Goal: Information Seeking & Learning: Learn about a topic

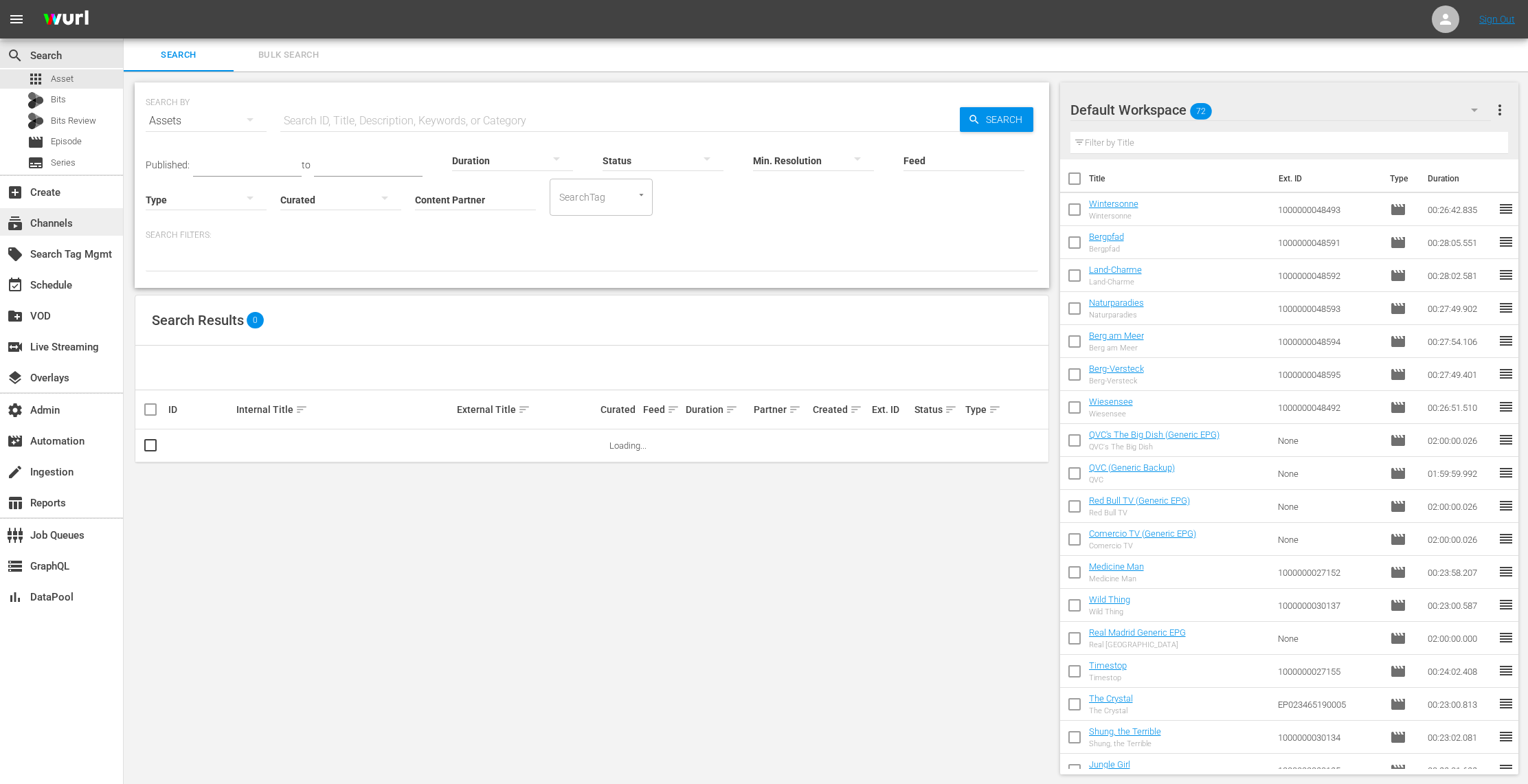
click at [58, 222] on div "subscriptions Channels" at bounding box center [39, 221] width 77 height 12
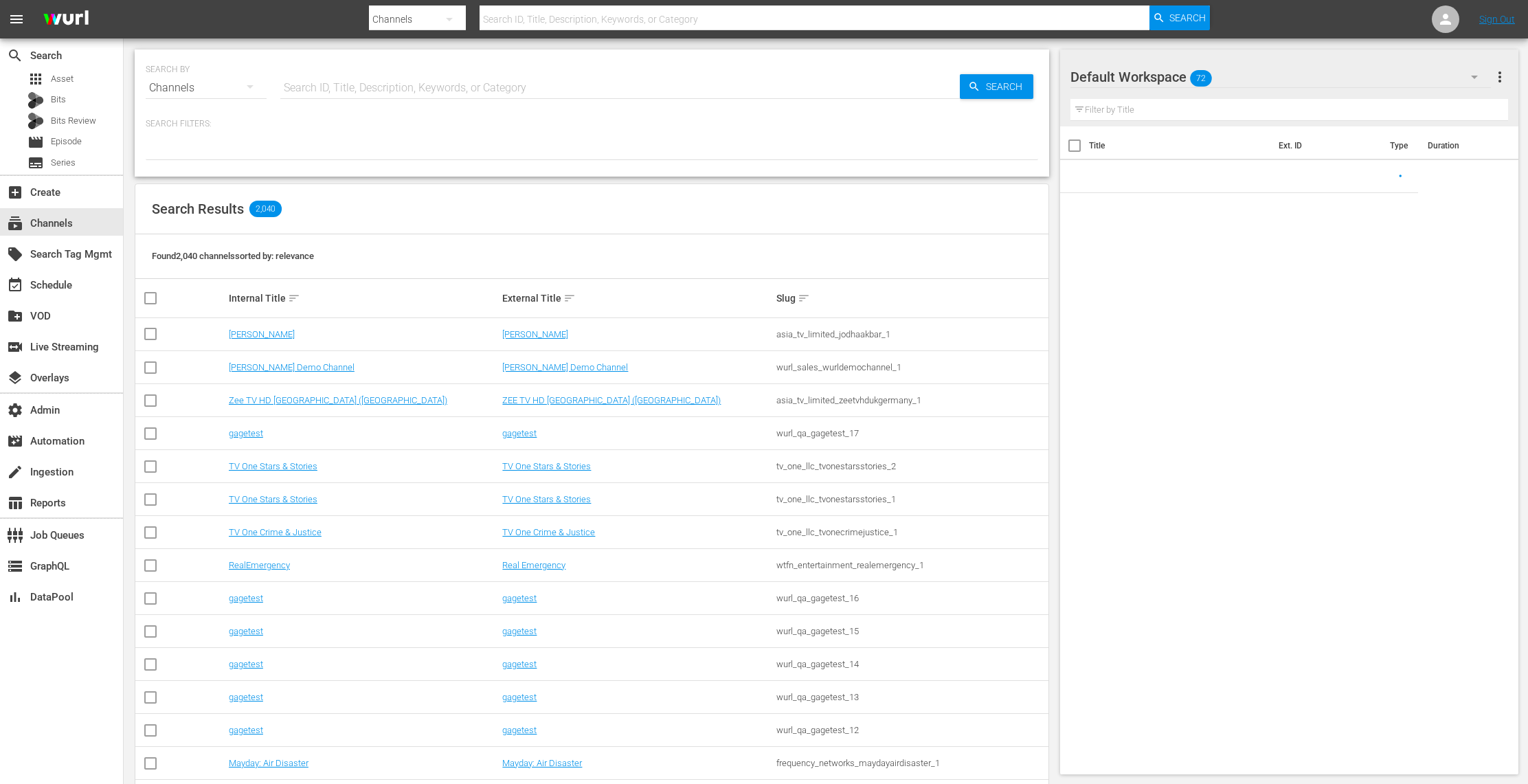
click at [314, 81] on input "text" at bounding box center [619, 88] width 679 height 33
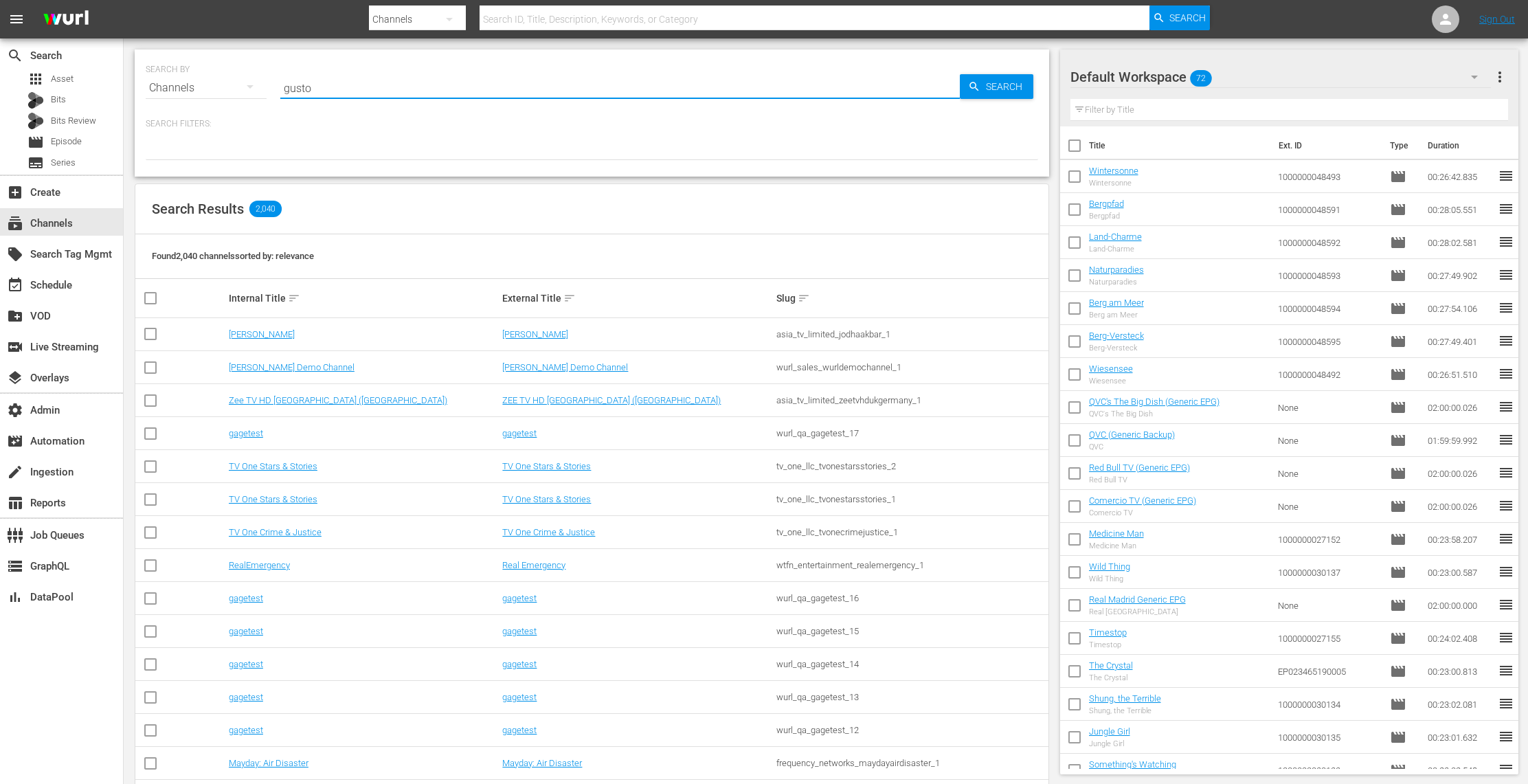
type input "gusto"
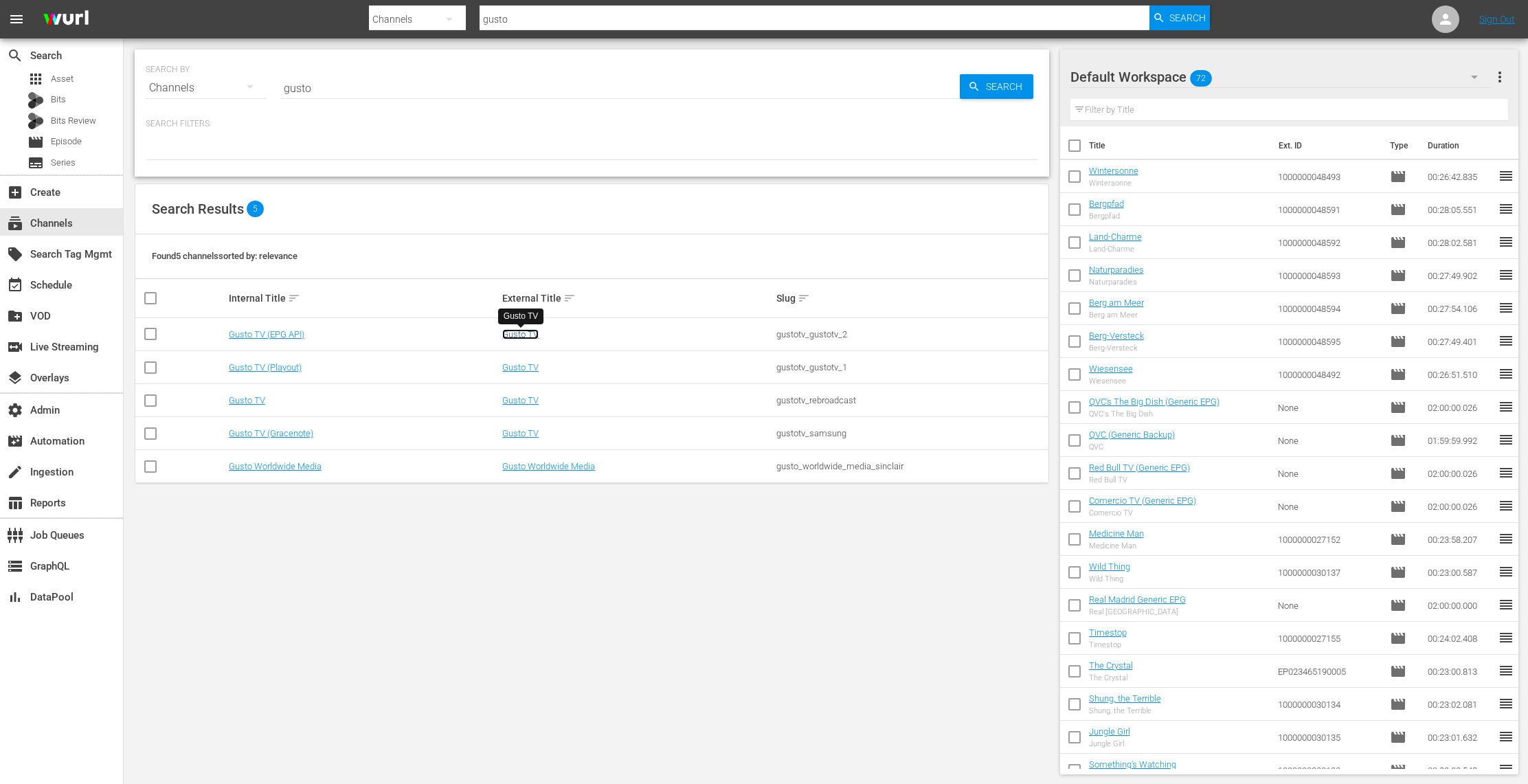
click at [535, 337] on link "Gusto TV" at bounding box center [520, 334] width 36 height 10
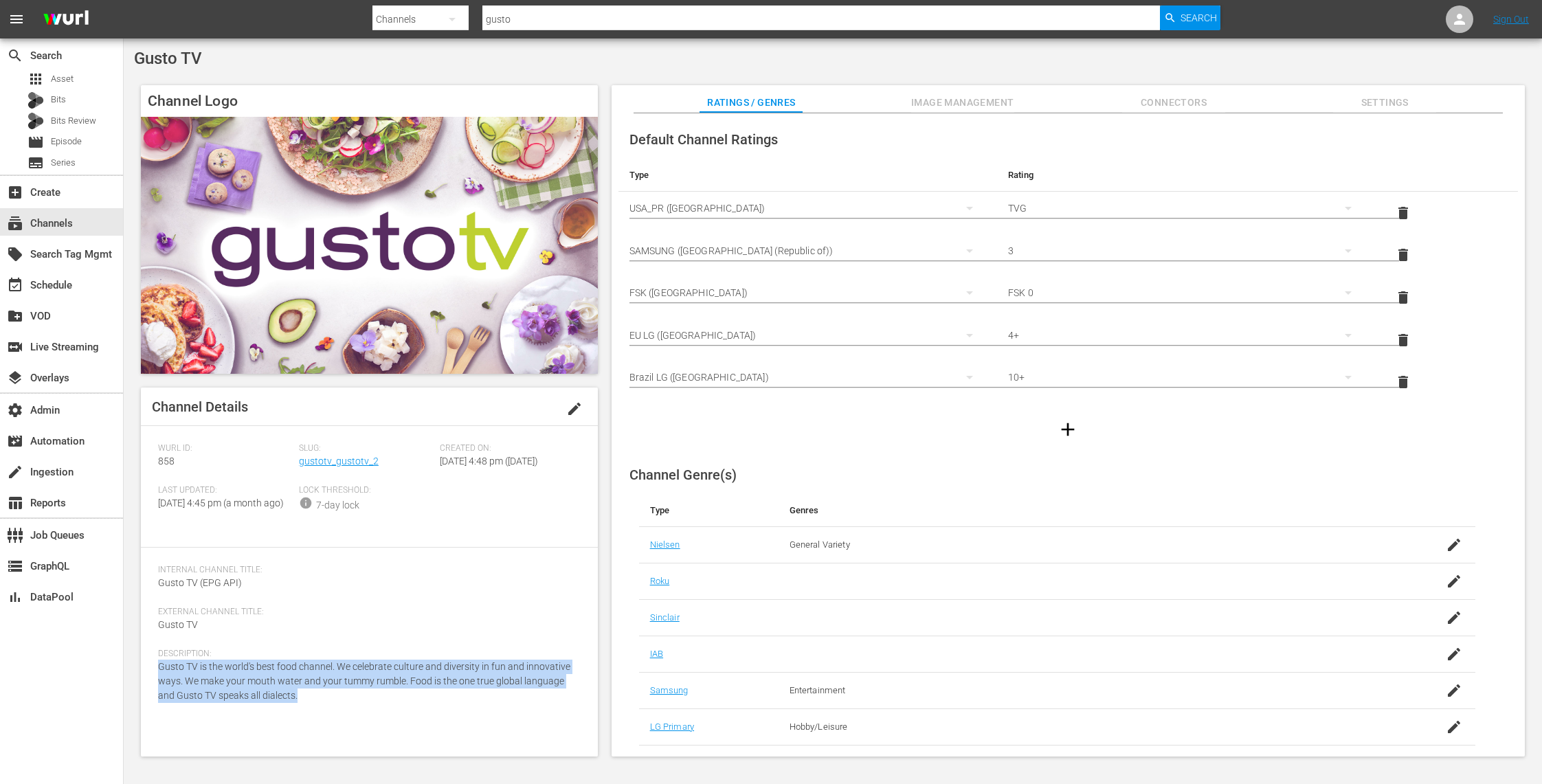
drag, startPoint x: 276, startPoint y: 722, endPoint x: 149, endPoint y: 695, distance: 129.8
click at [149, 695] on div "Channel Details edit [PERSON_NAME] ID: 858 Slug: gustotv_gustotv_2 Created On: …" at bounding box center [369, 571] width 457 height 368
copy span "Gusto TV is the world's best food channel. We celebrate culture and diversity i…"
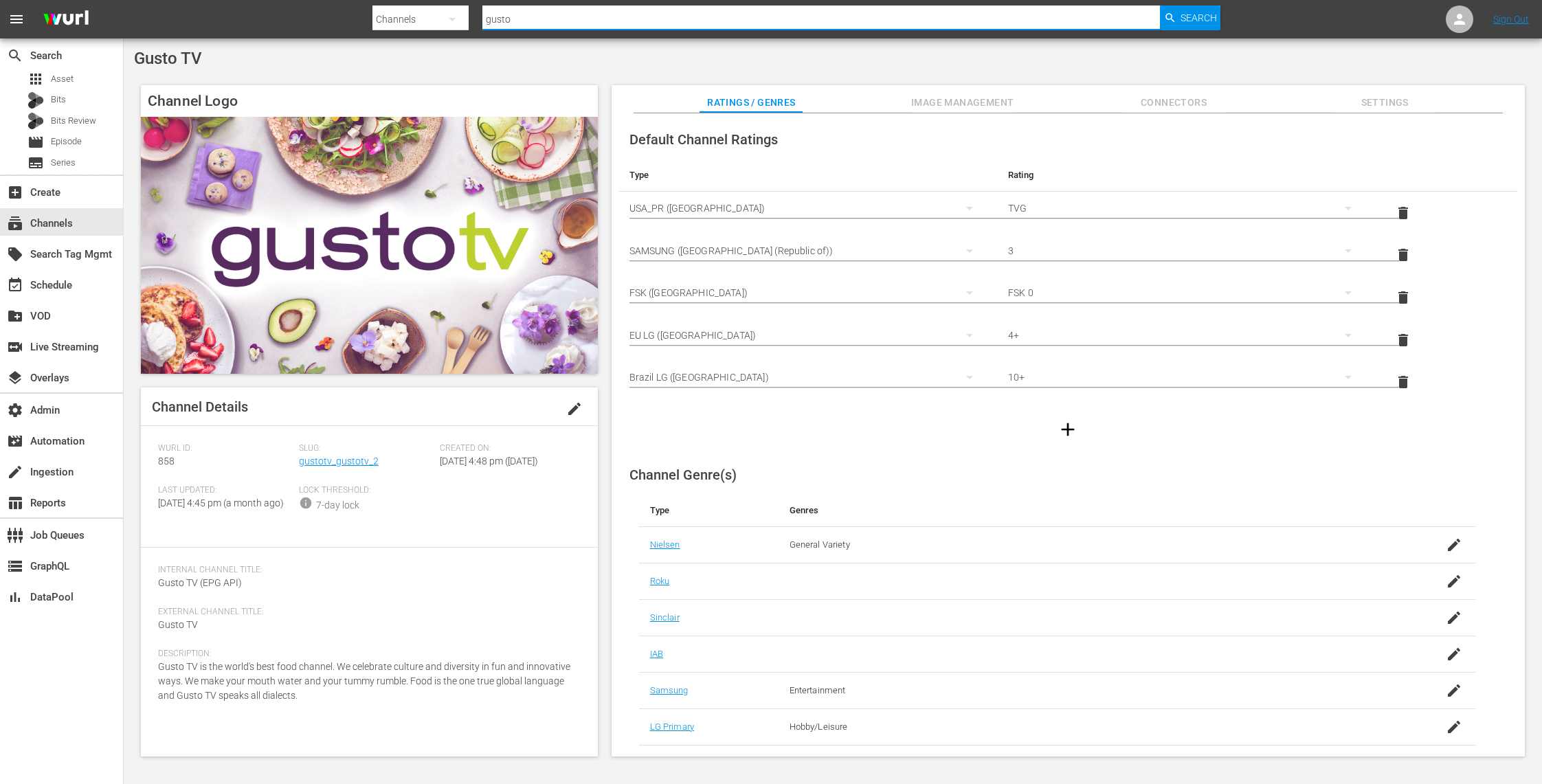
drag, startPoint x: 667, startPoint y: 7, endPoint x: 513, endPoint y: 20, distance: 154.5
click at [513, 20] on input "gusto" at bounding box center [820, 19] width 678 height 33
type input "screambox"
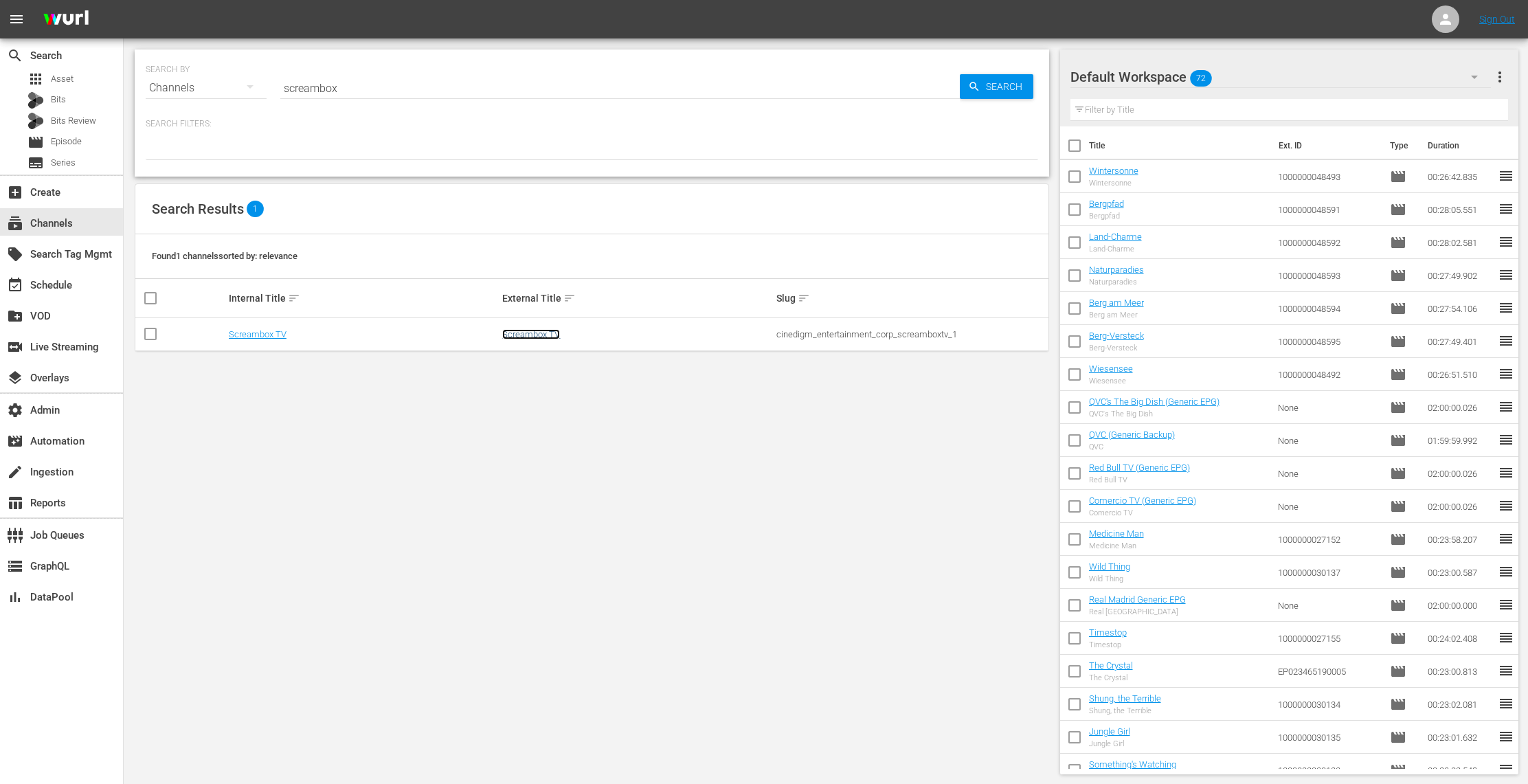
click at [543, 336] on link "Screambox TV" at bounding box center [531, 334] width 58 height 10
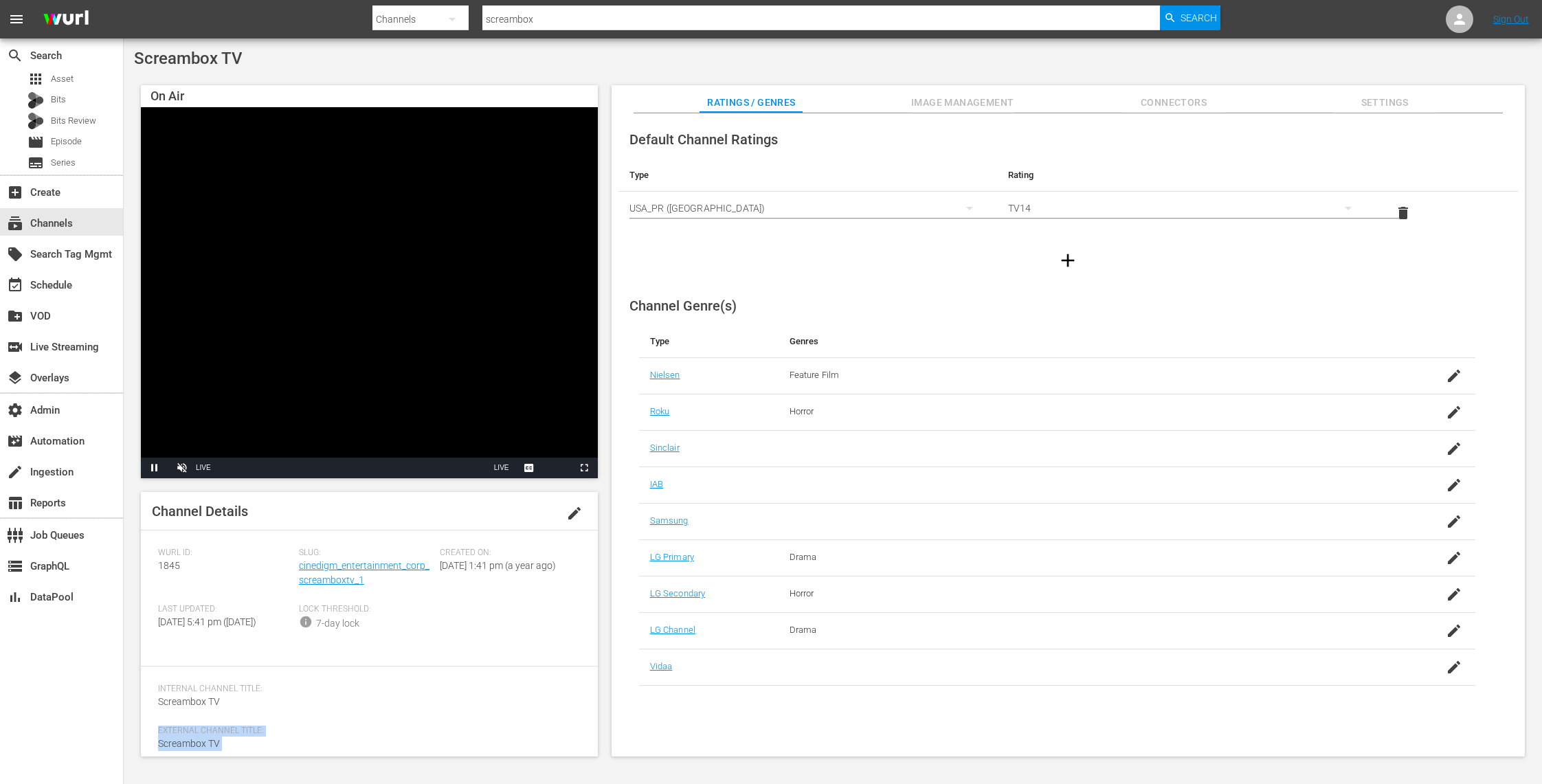
drag, startPoint x: 287, startPoint y: 702, endPoint x: 214, endPoint y: 716, distance: 74.3
click at [209, 729] on div "Internal Channel Title: Screambox TV External Channel Title: Screambox TV Descr…" at bounding box center [369, 753] width 423 height 140
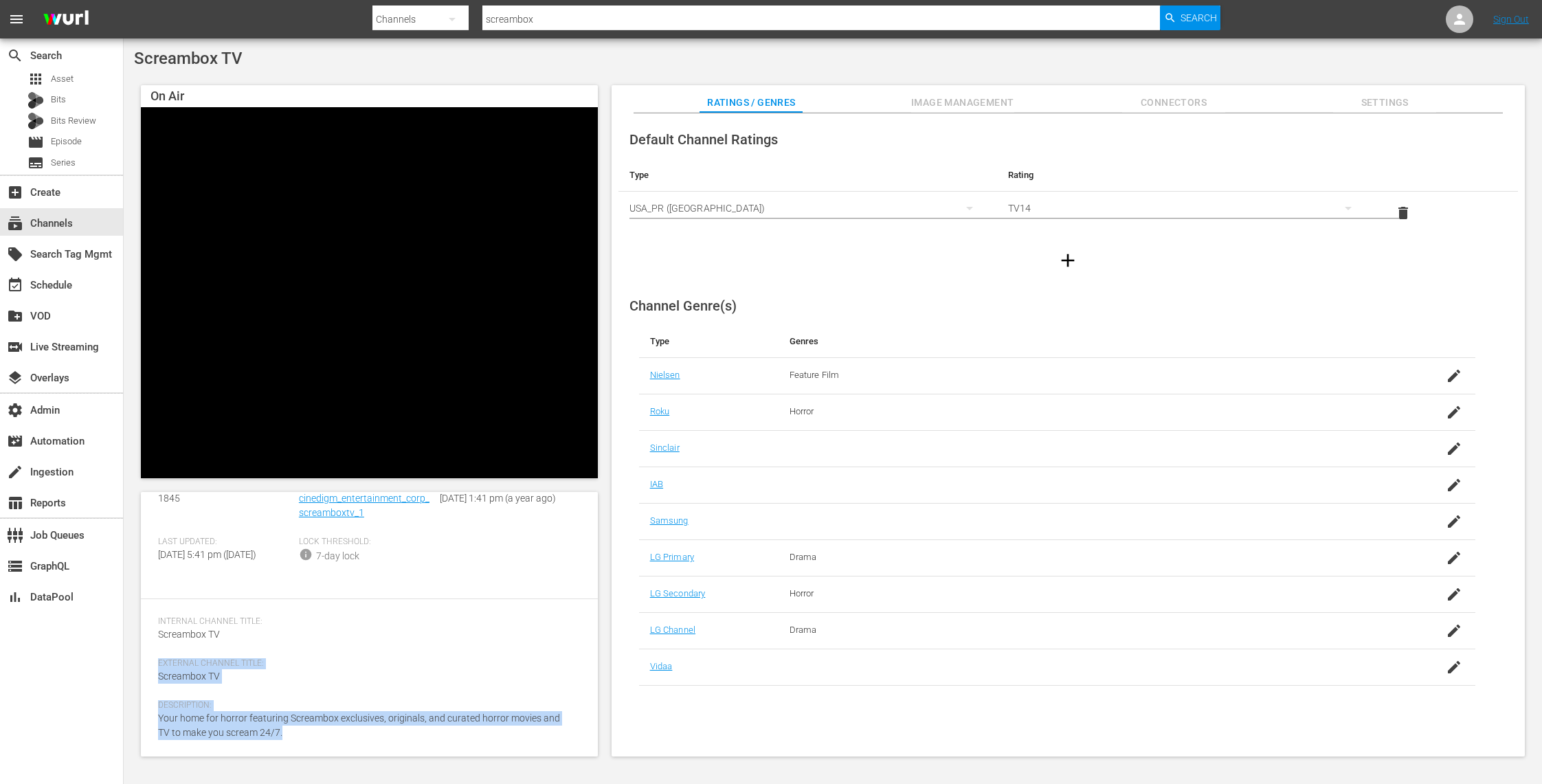
click at [309, 741] on div "Description: Your home for horror featuring Screambox exclusives, originals, an…" at bounding box center [369, 728] width 423 height 57
drag, startPoint x: 285, startPoint y: 733, endPoint x: 153, endPoint y: 725, distance: 132.2
click at [153, 725] on div "Channel Details edit [PERSON_NAME] ID: 1845 Slug: cinedigm_entertainment_corp_s…" at bounding box center [369, 624] width 457 height 264
copy span "Your home for horror featuring Screambox exclusives, originals, and curated hor…"
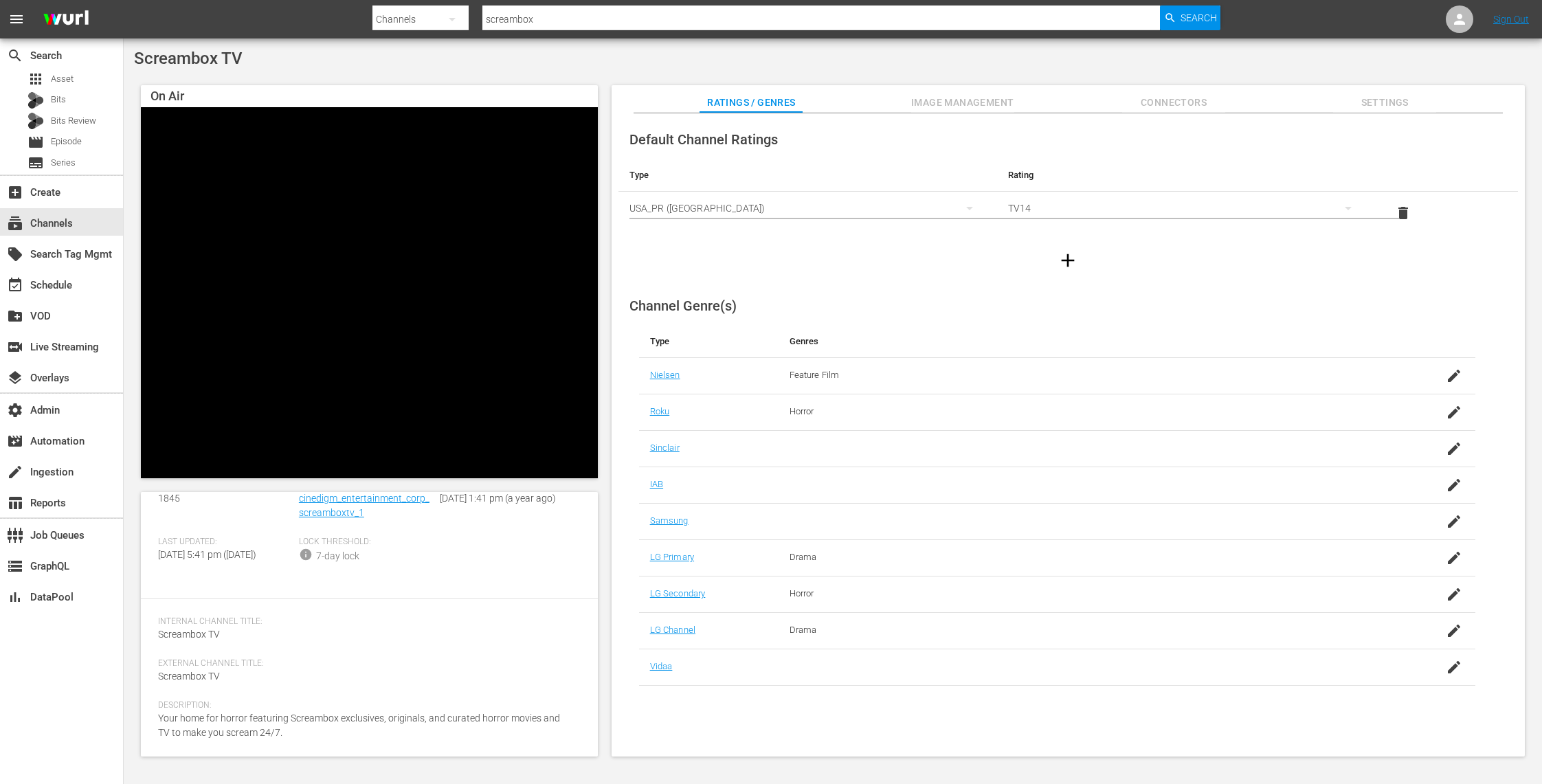
click at [560, 15] on input "screambox" at bounding box center [820, 19] width 678 height 33
drag, startPoint x: 560, startPoint y: 15, endPoint x: 513, endPoint y: 12, distance: 47.1
click at [513, 12] on input "screambox" at bounding box center [820, 19] width 678 height 33
type input "historian"
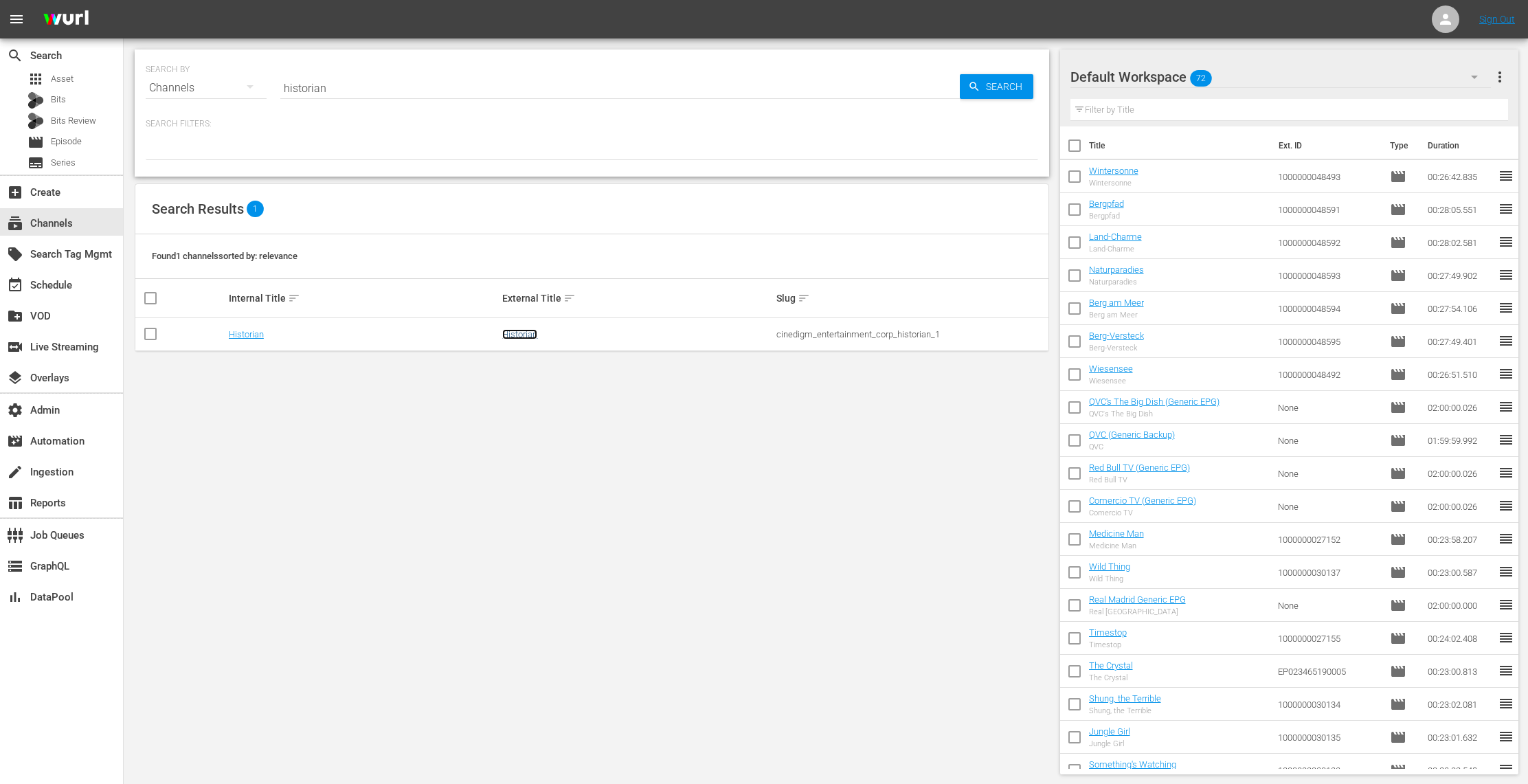
click at [520, 335] on link "Historian" at bounding box center [520, 334] width 35 height 10
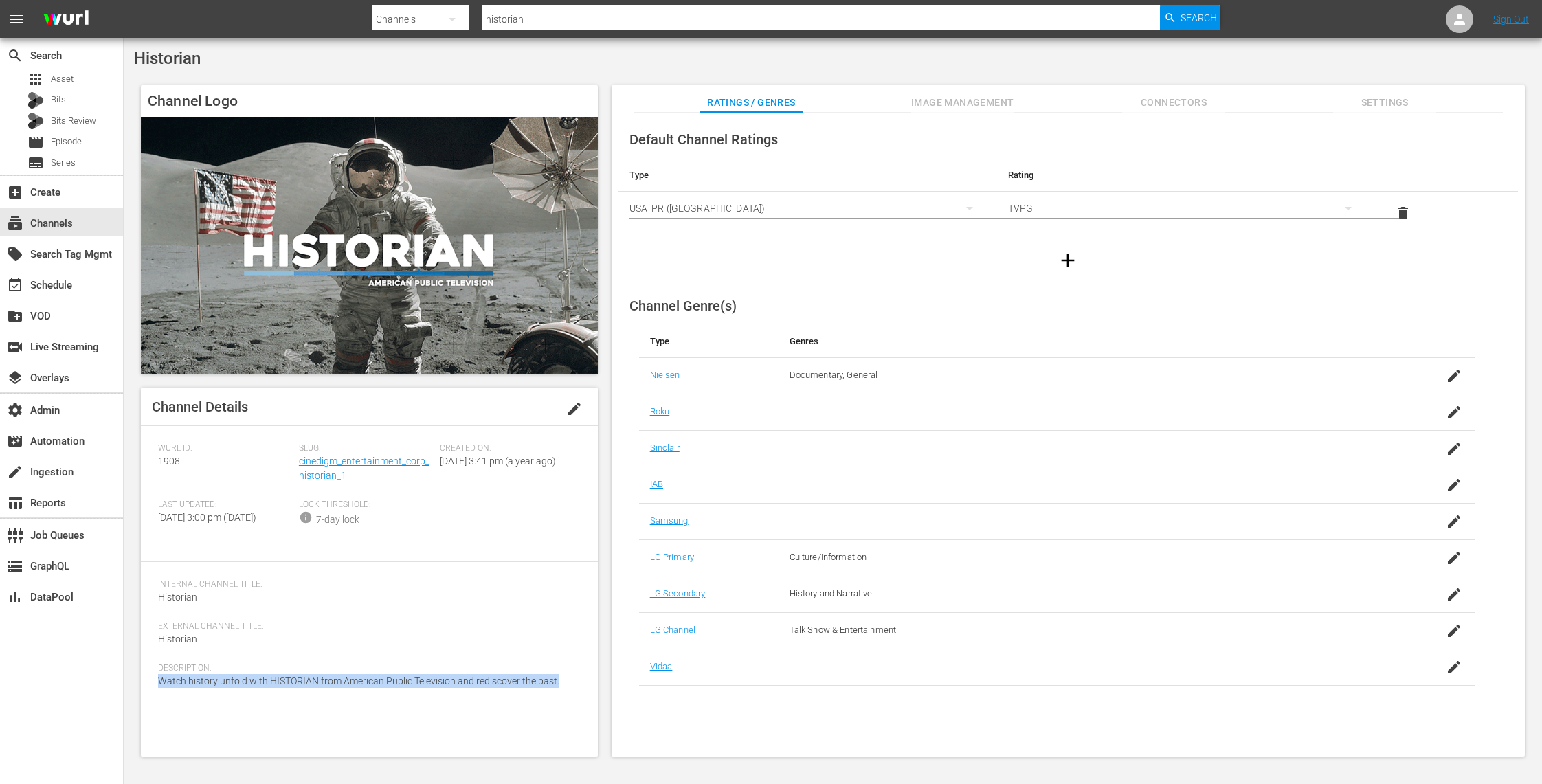
drag, startPoint x: 564, startPoint y: 694, endPoint x: 153, endPoint y: 692, distance: 411.0
click at [153, 692] on div "Channel Details edit [PERSON_NAME] ID: 1908 Slug: cinedigm_entertainment_corp_h…" at bounding box center [369, 571] width 457 height 368
copy span "Watch history unfold with HISTORIAN from American Public Television and redisco…"
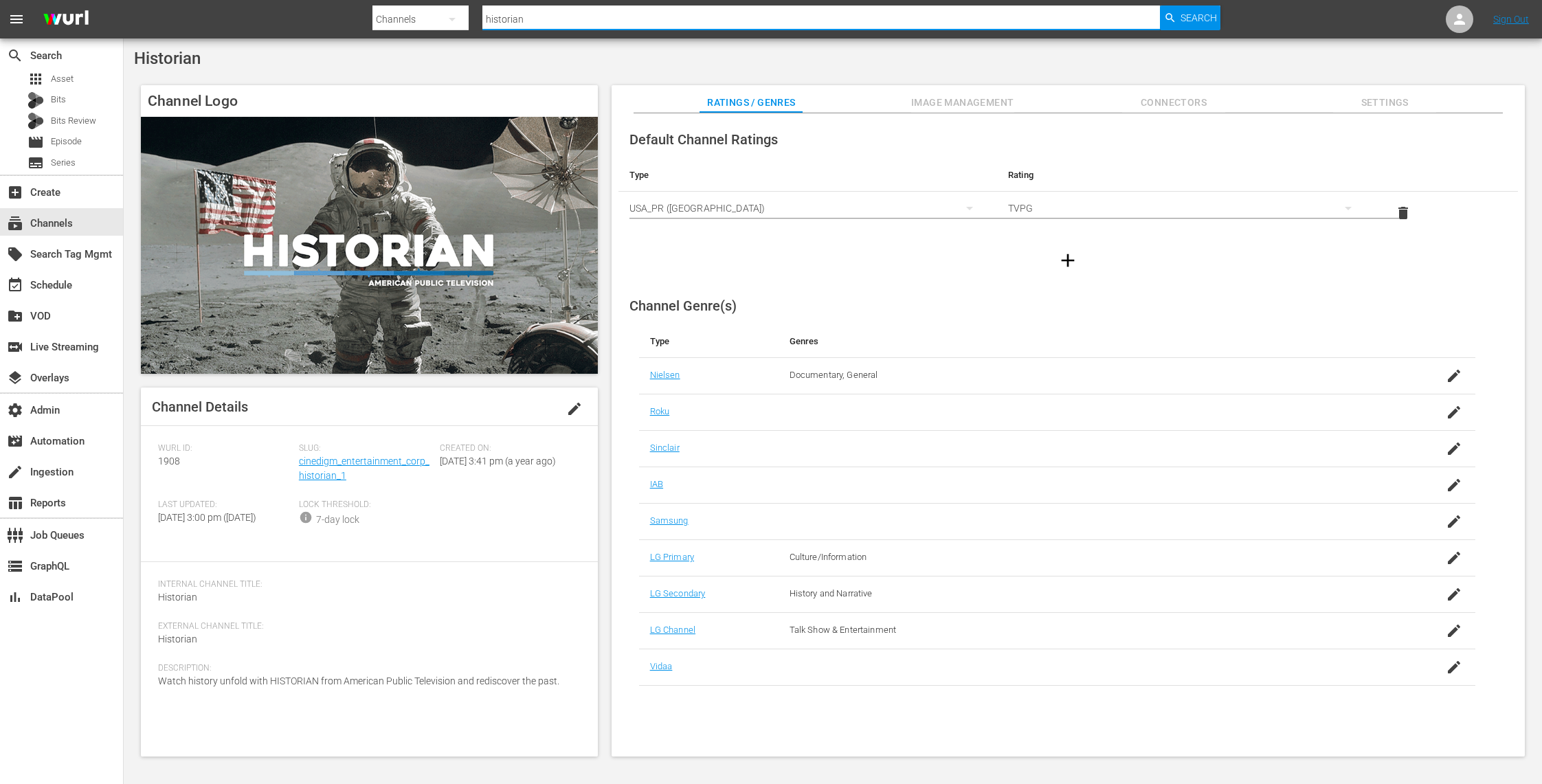
drag, startPoint x: 588, startPoint y: 11, endPoint x: 570, endPoint y: 9, distance: 18.1
click at [570, 9] on input "historian" at bounding box center [820, 19] width 678 height 33
click at [550, 36] on div at bounding box center [820, 36] width 678 height 0
drag, startPoint x: 549, startPoint y: 26, endPoint x: 448, endPoint y: 18, distance: 101.3
click at [448, 18] on div "Search By Channels Search ID, Title, Description, Keywords, or Category histori…" at bounding box center [795, 19] width 848 height 33
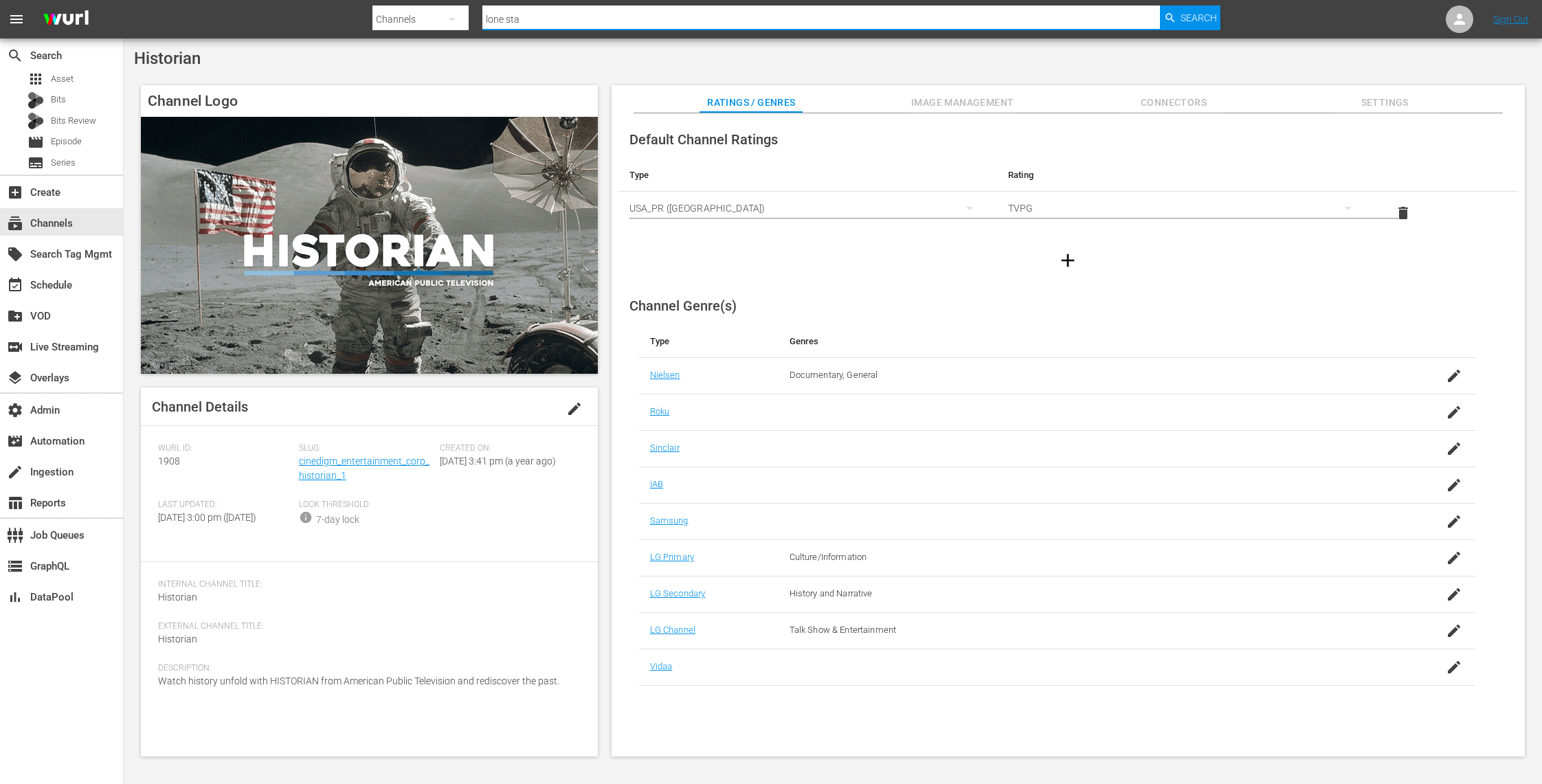
type input "lone star"
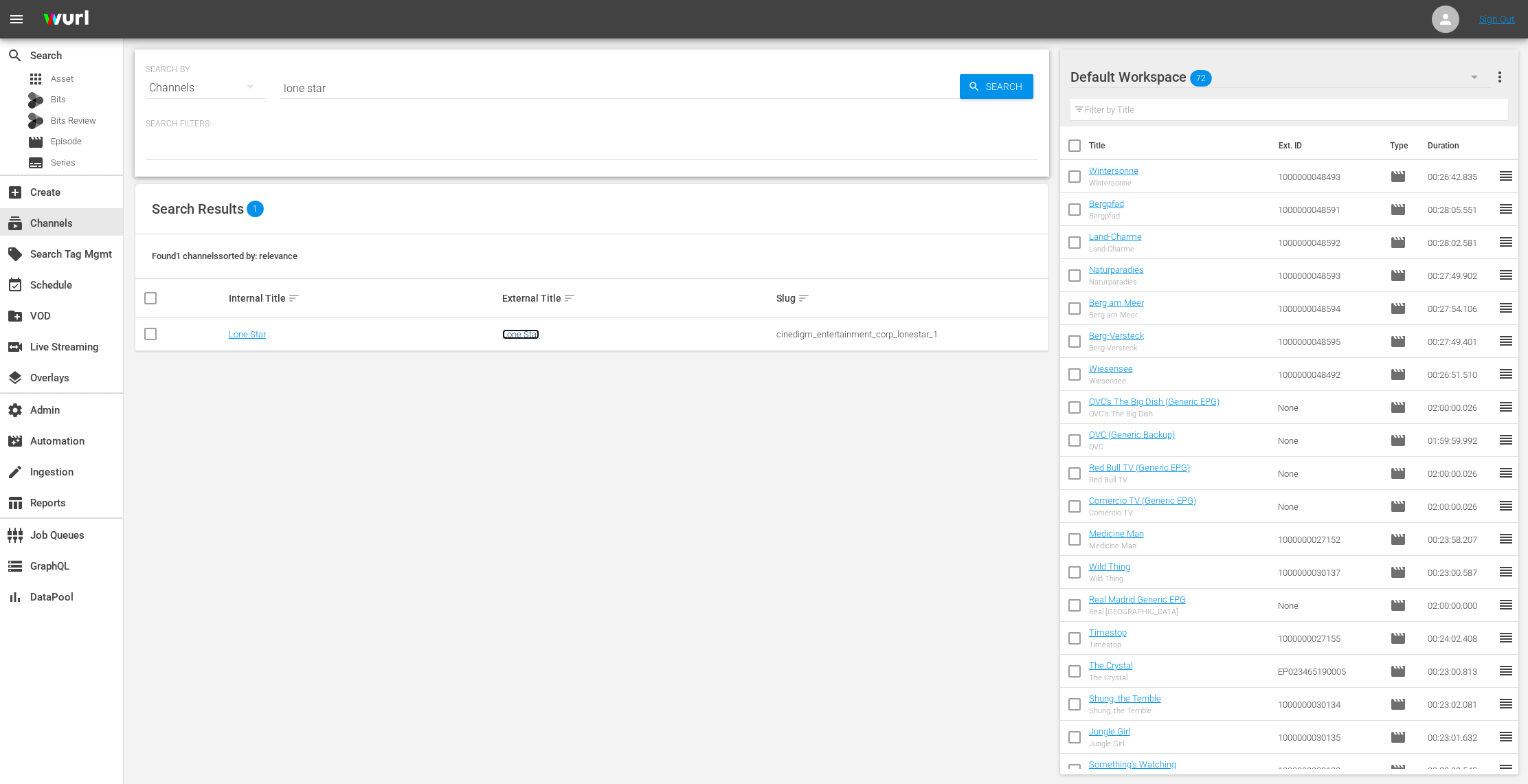
click at [517, 335] on link "Lone Star" at bounding box center [520, 334] width 37 height 10
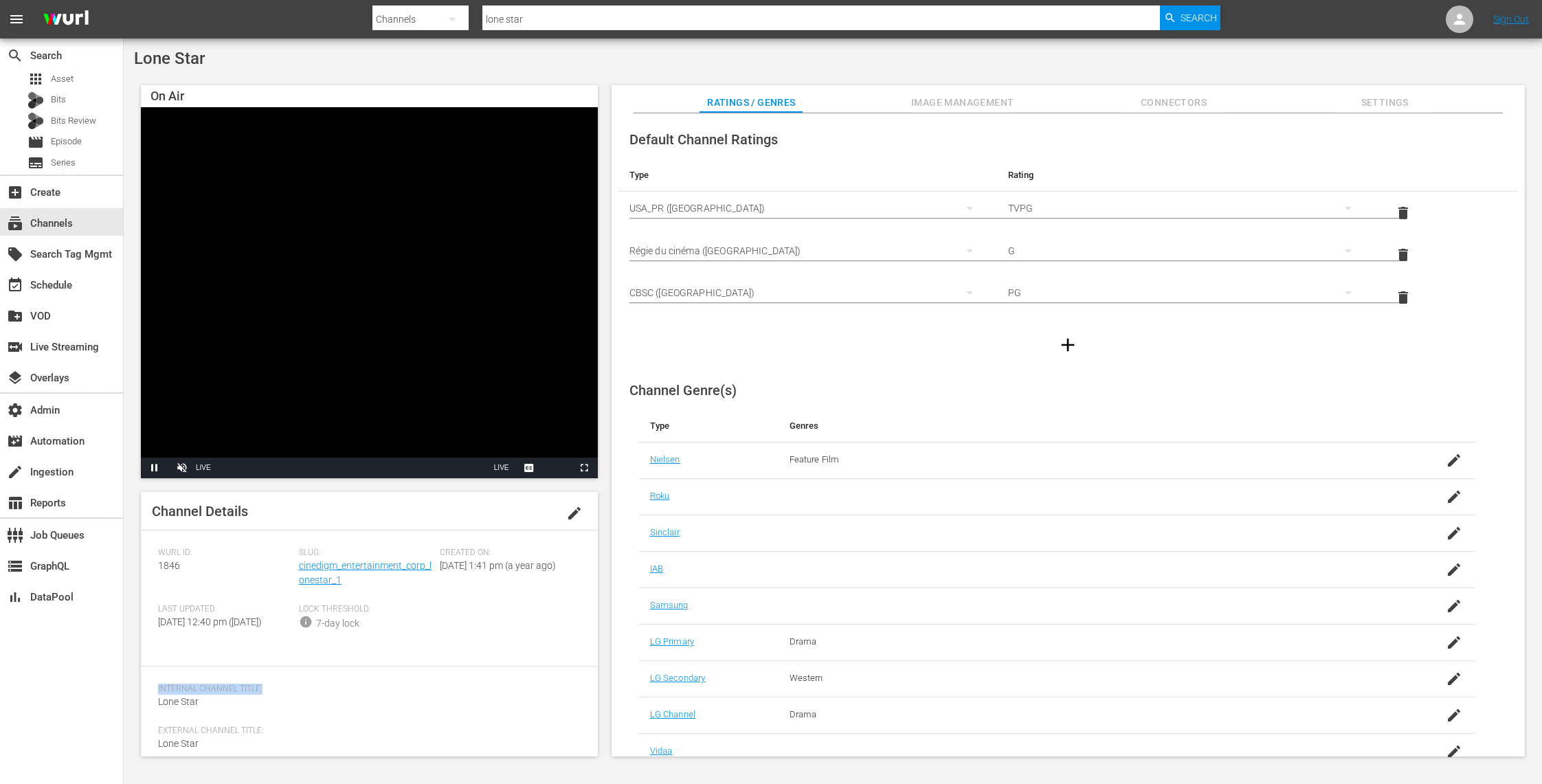
drag, startPoint x: 381, startPoint y: 698, endPoint x: 318, endPoint y: 691, distance: 63.4
click at [317, 691] on div "Channel Details edit [PERSON_NAME] ID: 1846 Slug: cinedigm_entertainment_corp_l…" at bounding box center [369, 624] width 457 height 264
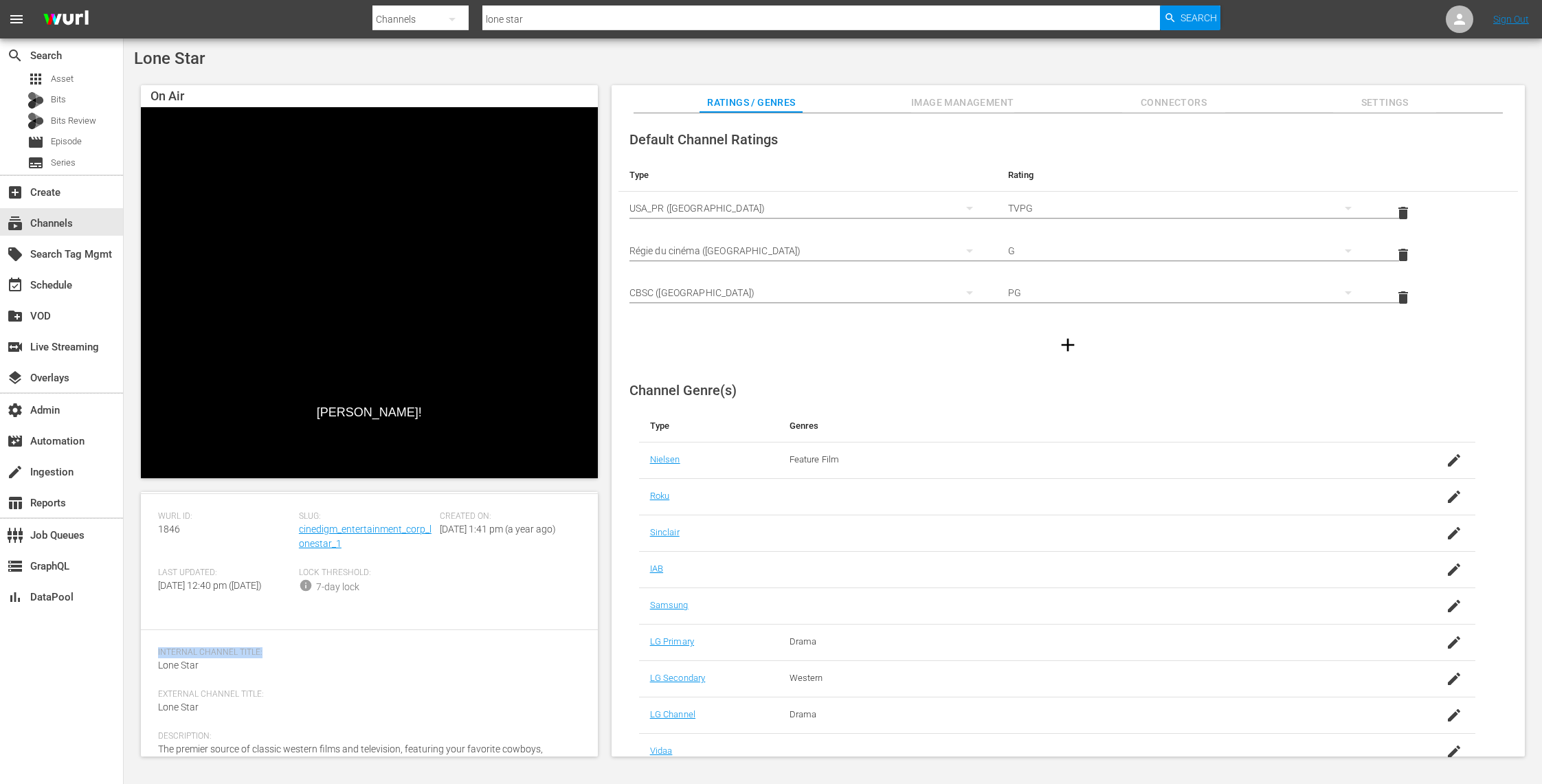
scroll to position [77, 0]
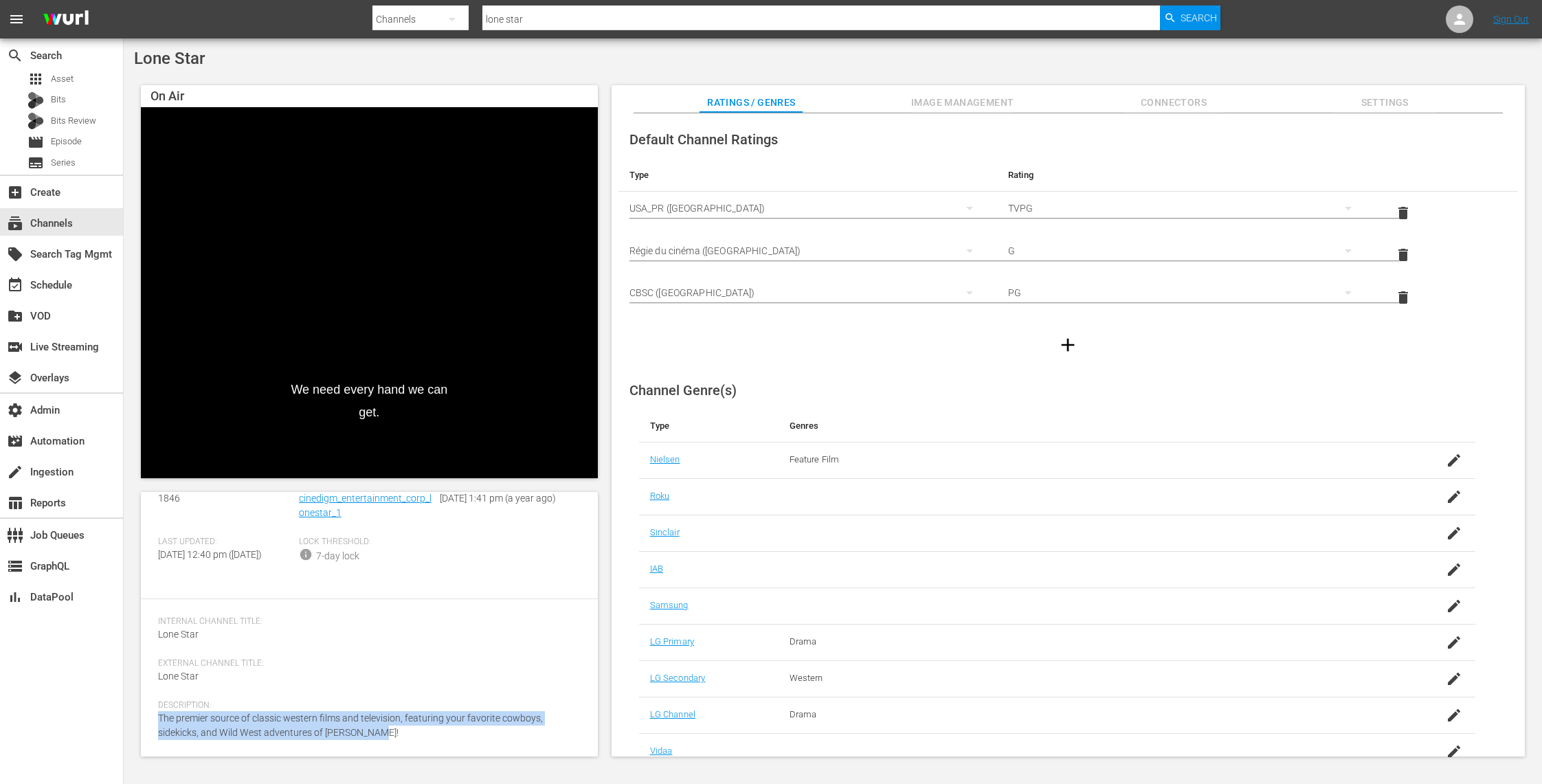
drag, startPoint x: 353, startPoint y: 731, endPoint x: 155, endPoint y: 719, distance: 198.4
click at [155, 719] on div "Channel Details edit [PERSON_NAME] ID: 1846 Slug: cinedigm_entertainment_corp_l…" at bounding box center [369, 624] width 457 height 264
copy span "The premier source of classic western films and television, featuring your favo…"
